Goal: Check status: Check status

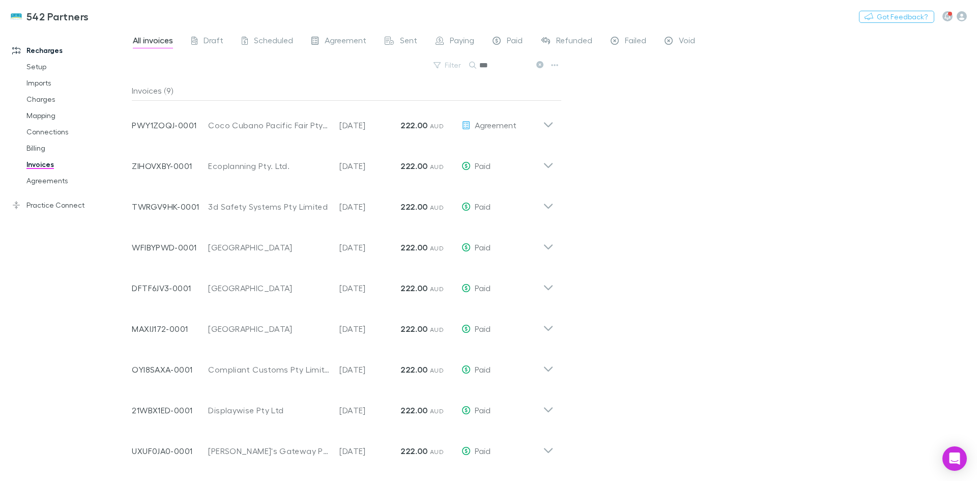
click at [41, 181] on link "Agreements" at bounding box center [76, 181] width 121 height 16
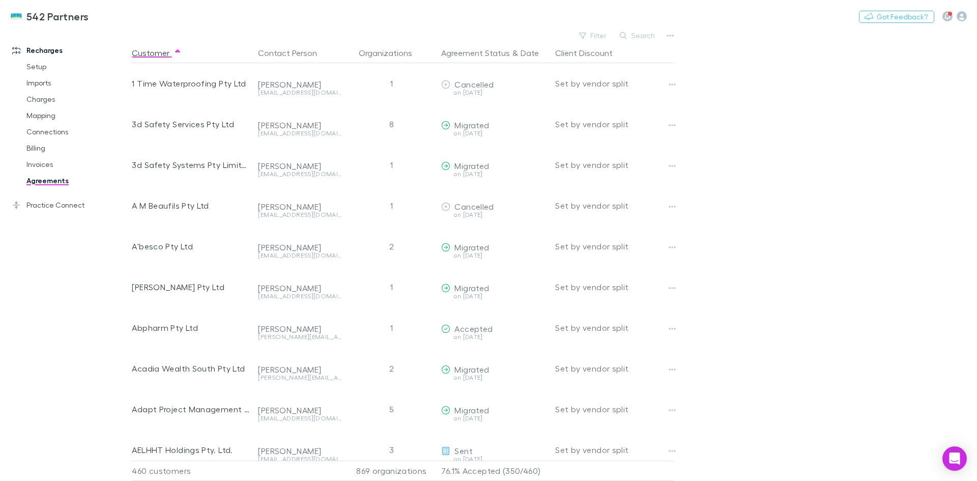
click at [634, 39] on button "Search" at bounding box center [638, 36] width 46 height 12
click at [625, 37] on input "text" at bounding box center [620, 36] width 51 height 14
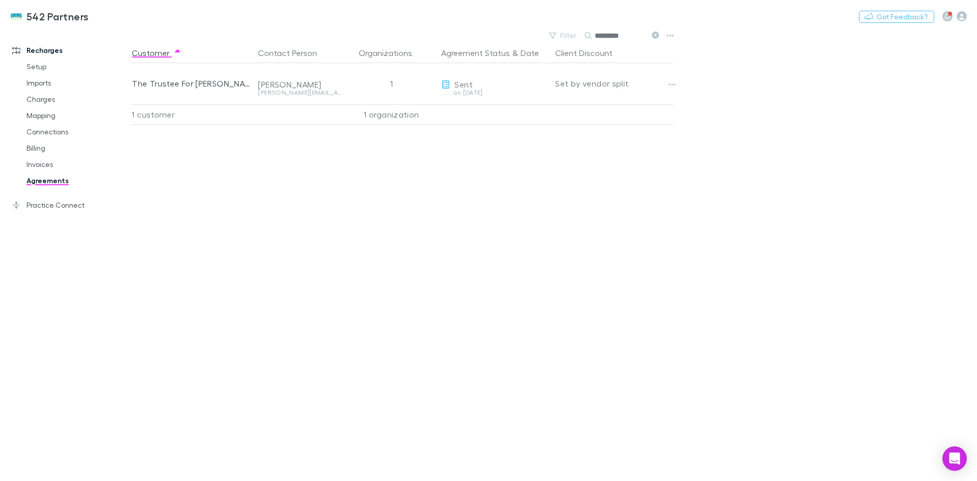
click at [0, 0] on button "Copy link" at bounding box center [0, 0] width 0 height 0
click at [679, 84] on button "button" at bounding box center [672, 84] width 14 height 14
click at [710, 98] on div at bounding box center [488, 240] width 977 height 481
drag, startPoint x: 629, startPoint y: 35, endPoint x: 568, endPoint y: 40, distance: 61.8
click at [568, 40] on div "Filter Search *********" at bounding box center [603, 36] width 119 height 14
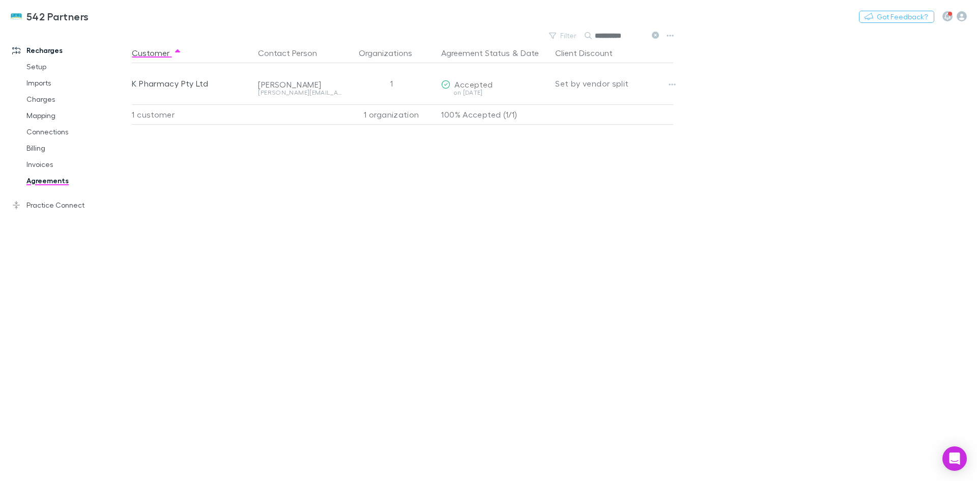
type input "**********"
click at [0, 0] on button "Copy link" at bounding box center [0, 0] width 0 height 0
click at [37, 167] on link "Invoices" at bounding box center [76, 164] width 121 height 16
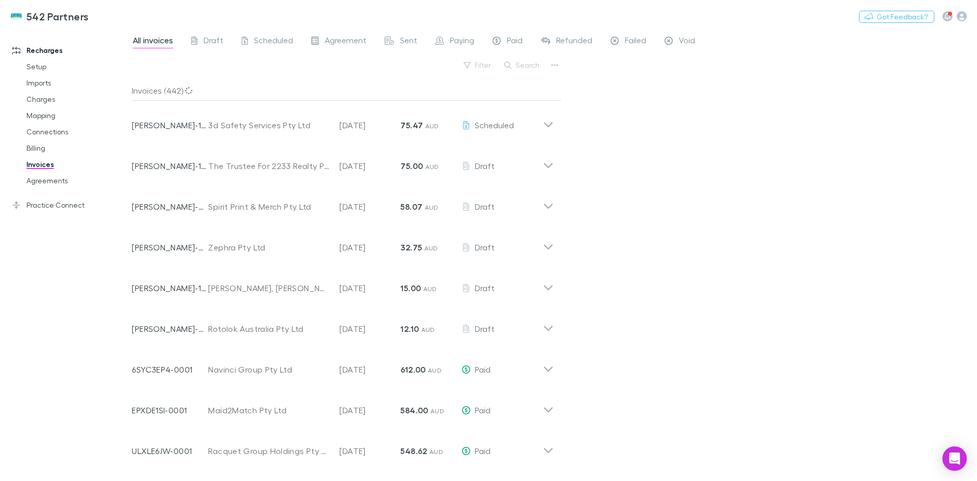
click at [521, 67] on button "Search" at bounding box center [522, 65] width 46 height 12
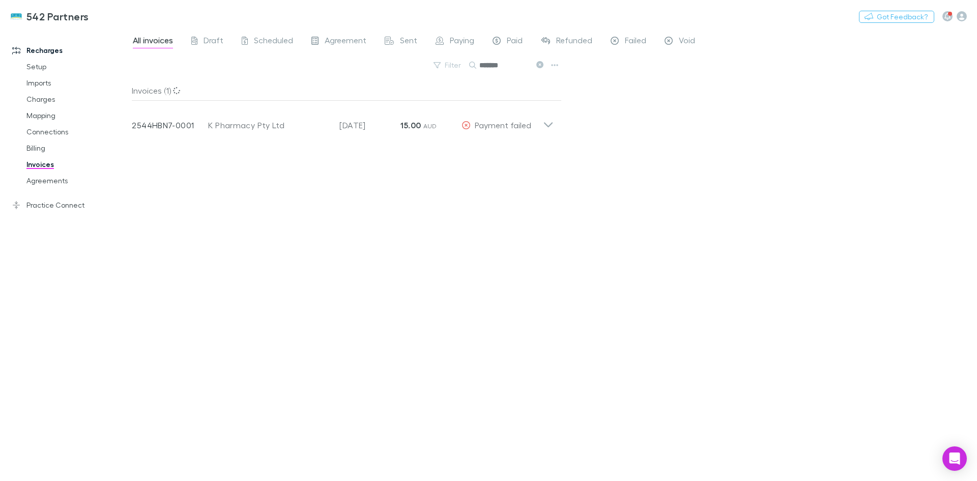
click at [522, 71] on input "*******" at bounding box center [504, 65] width 51 height 14
type input "*******"
click at [543, 124] on icon at bounding box center [548, 121] width 11 height 20
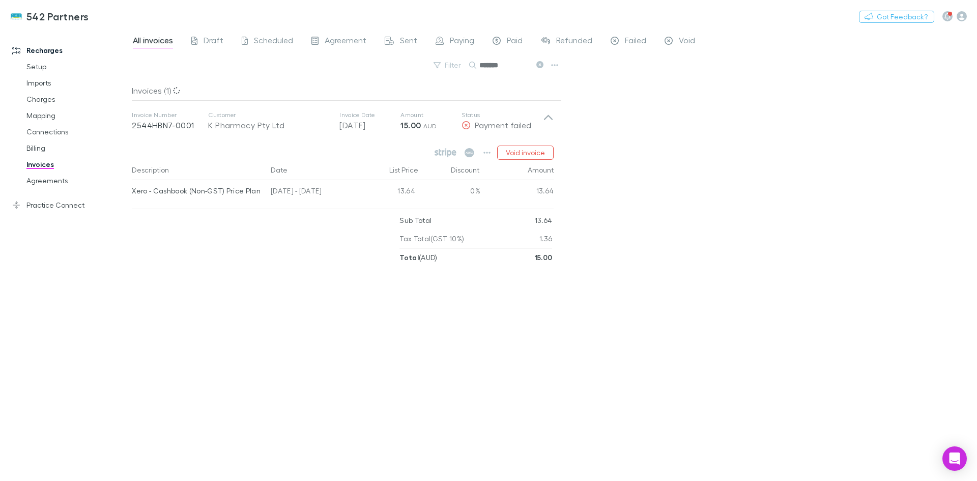
click at [488, 128] on span "Payment failed" at bounding box center [503, 125] width 56 height 10
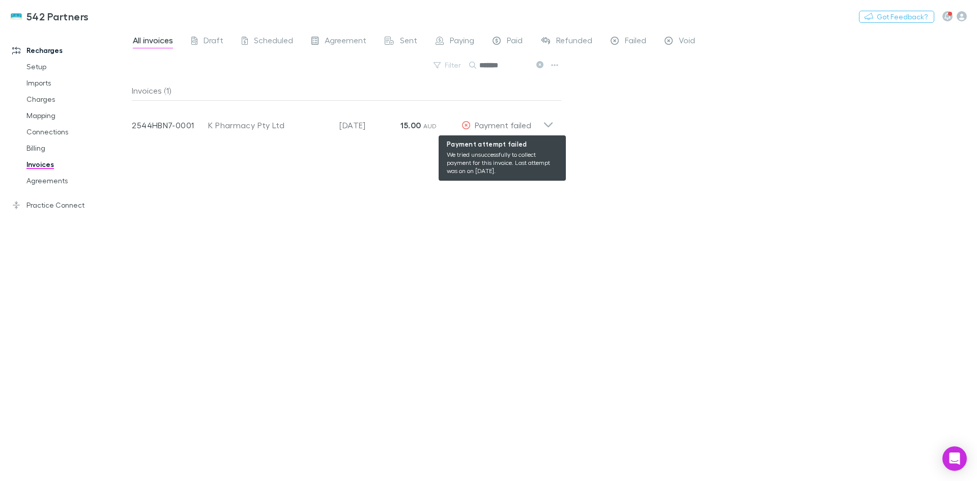
click at [511, 128] on span "Payment failed" at bounding box center [503, 125] width 56 height 10
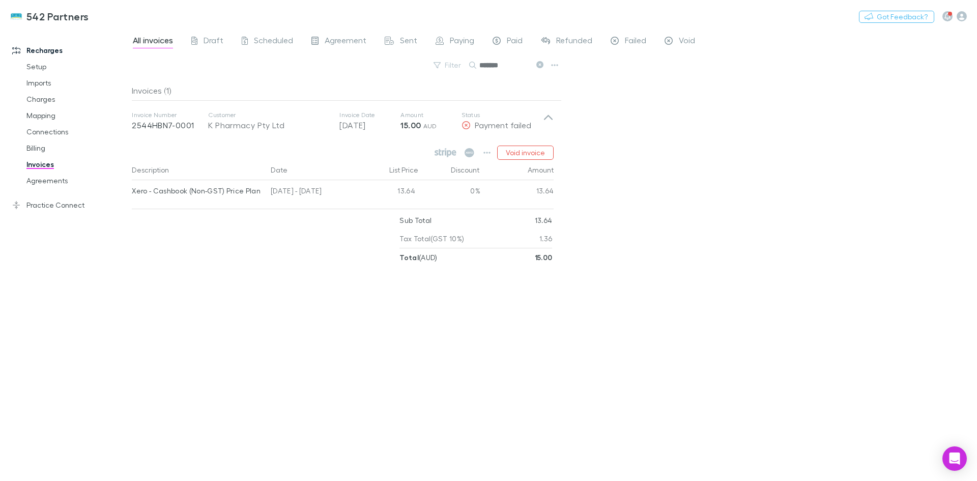
click at [490, 152] on icon "button" at bounding box center [487, 153] width 7 height 8
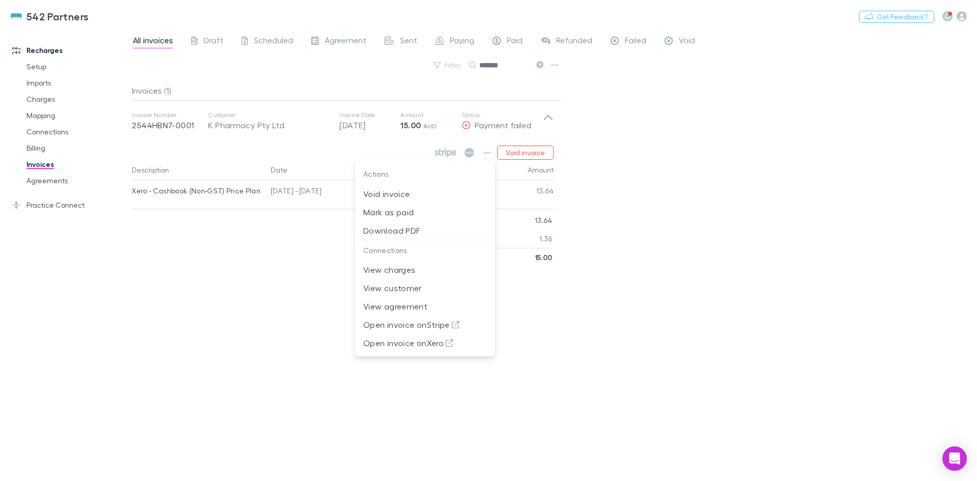
click at [432, 326] on p "Open invoice on Stripe" at bounding box center [425, 325] width 124 height 12
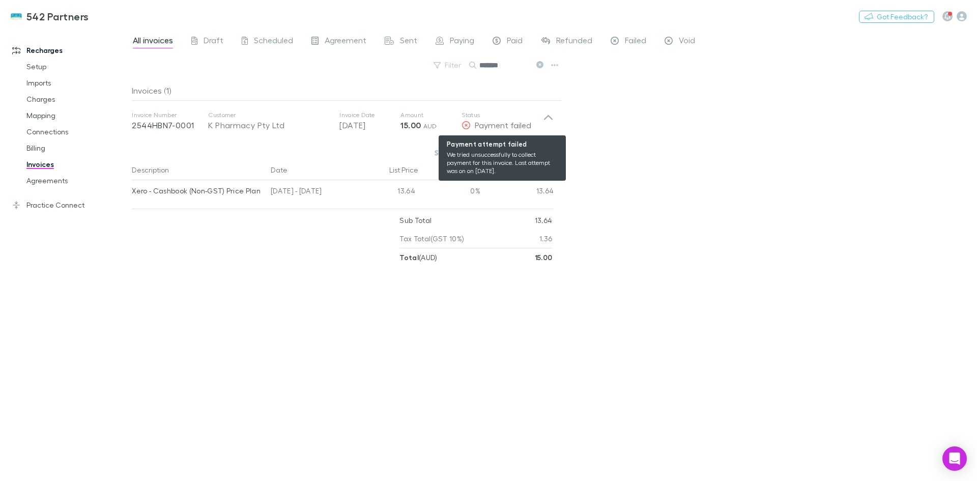
click at [505, 126] on span "Payment failed" at bounding box center [503, 125] width 56 height 10
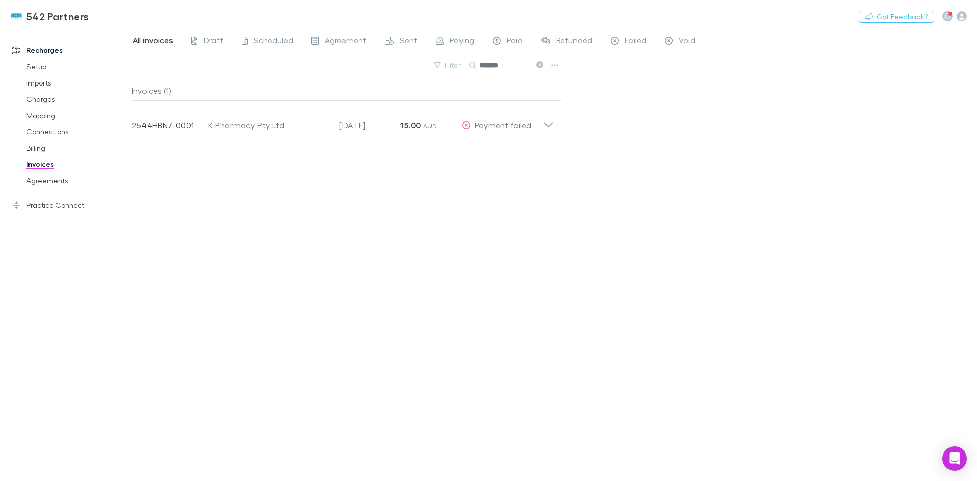
click at [544, 125] on icon at bounding box center [548, 121] width 11 height 20
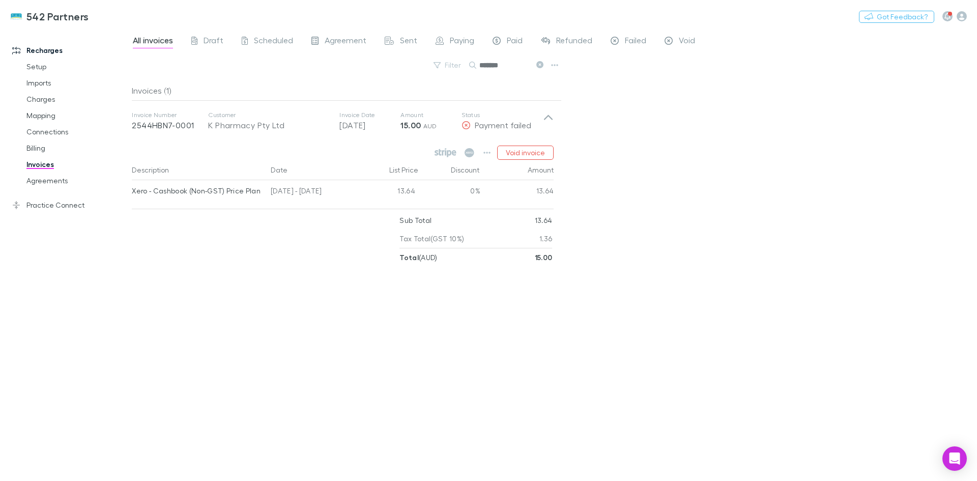
click at [455, 152] on icon at bounding box center [446, 152] width 22 height 9
